Goal: Browse casually: Explore the website without a specific task or goal

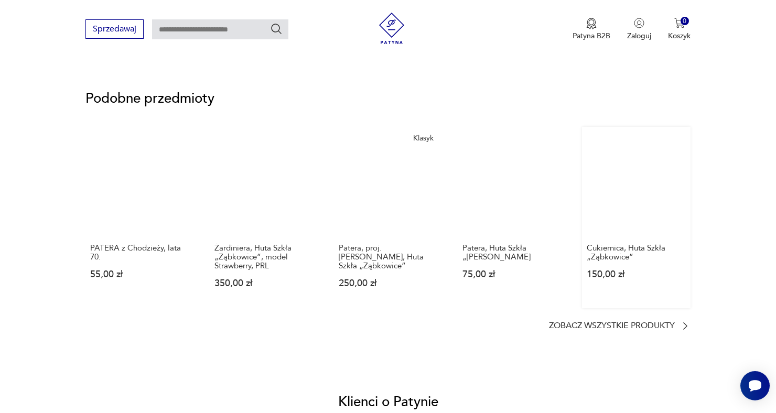
scroll to position [723, 0]
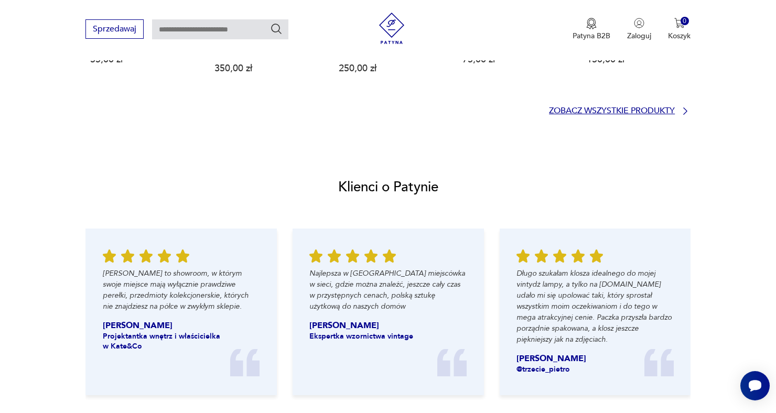
click at [665, 112] on p "Zobacz wszystkie produkty" at bounding box center [612, 110] width 126 height 7
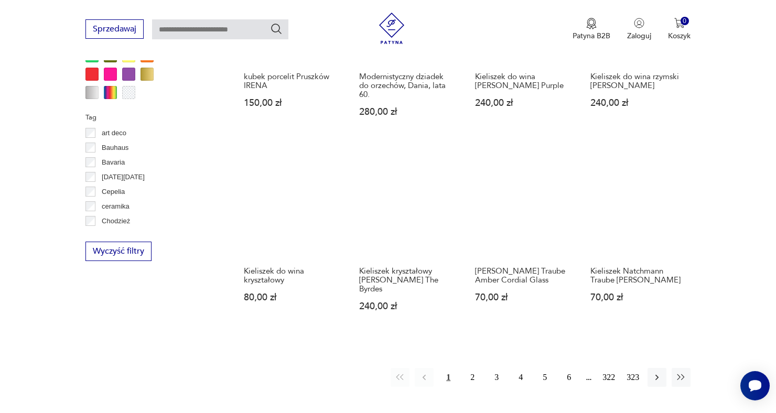
scroll to position [950, 0]
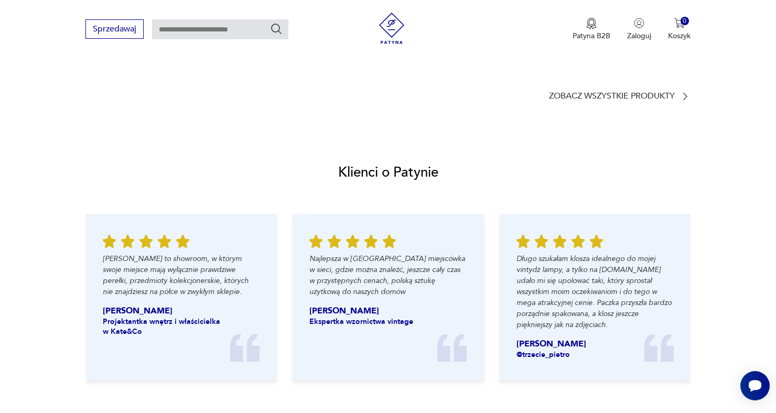
scroll to position [907, 0]
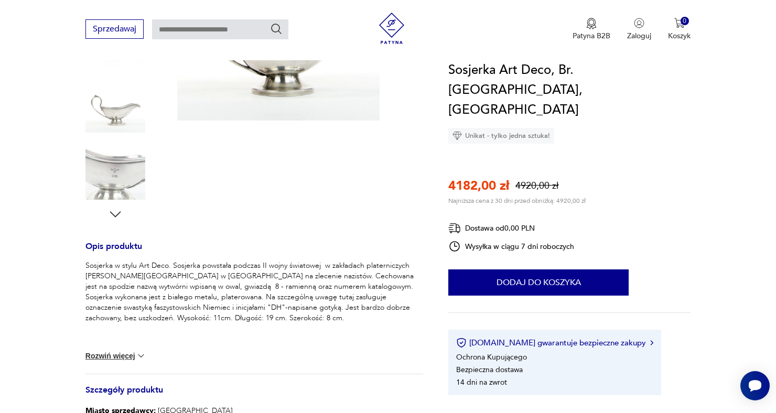
scroll to position [267, 0]
